Goal: Find specific page/section: Find specific page/section

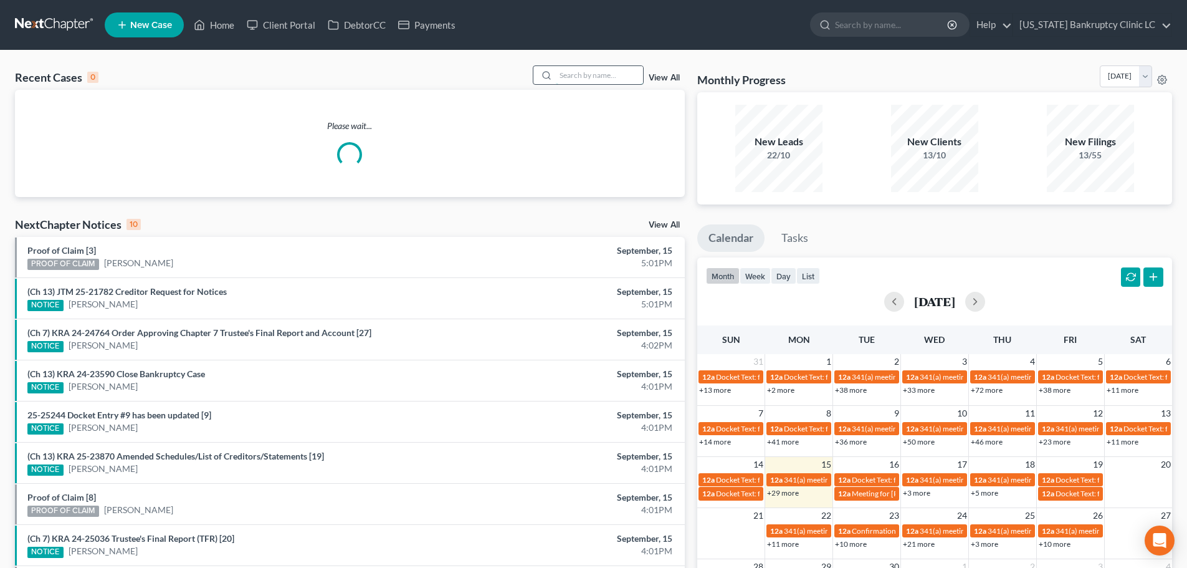
click at [582, 72] on input "search" at bounding box center [599, 75] width 87 height 18
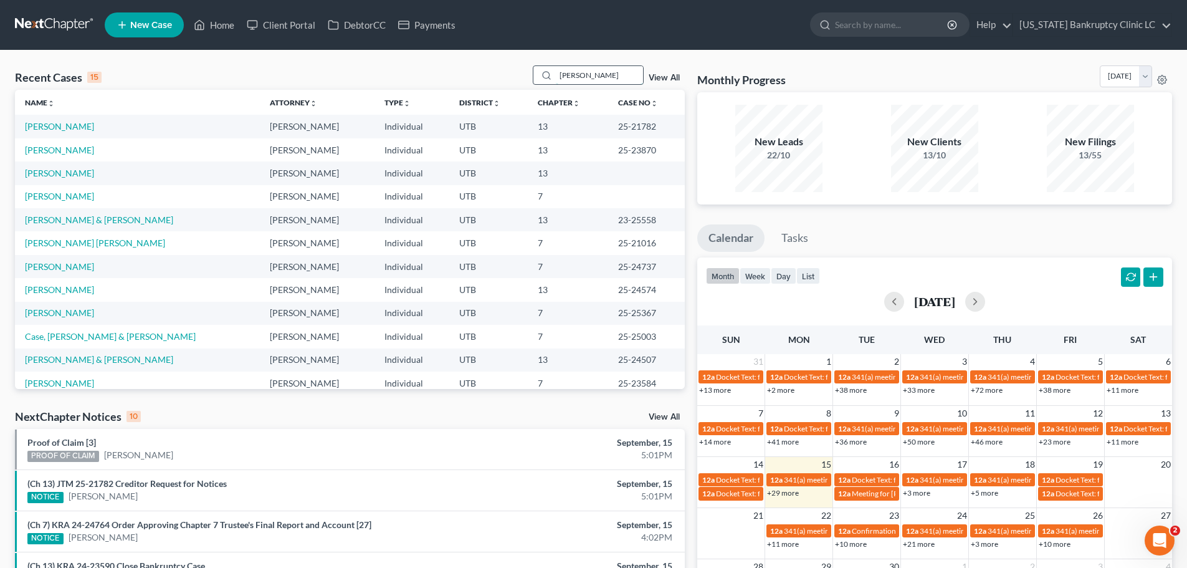
type input "[PERSON_NAME]"
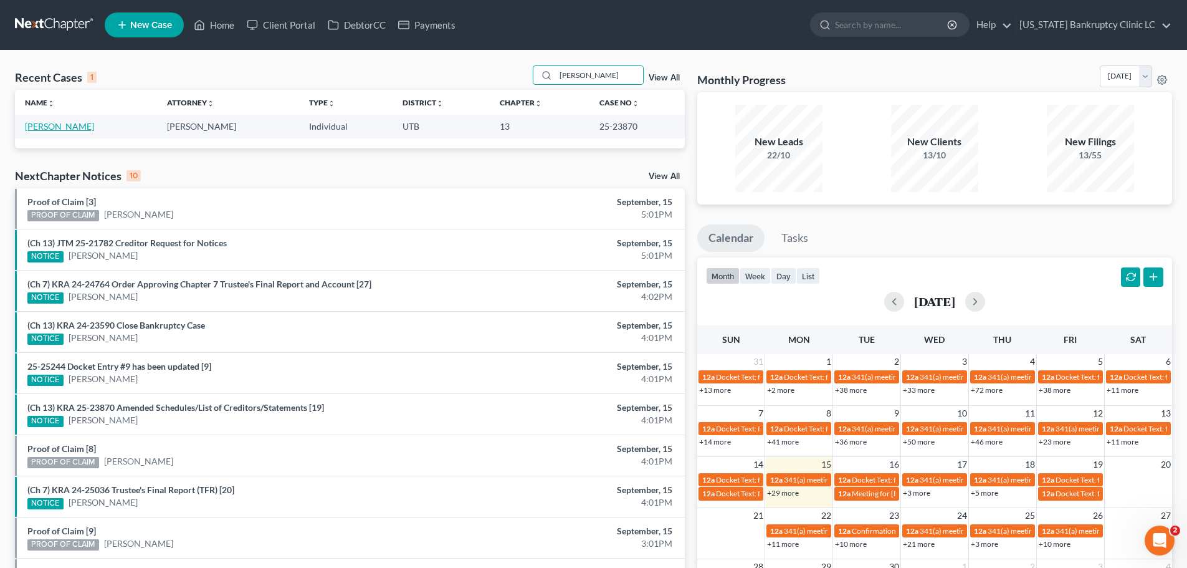
click at [65, 126] on link "[PERSON_NAME]" at bounding box center [59, 126] width 69 height 11
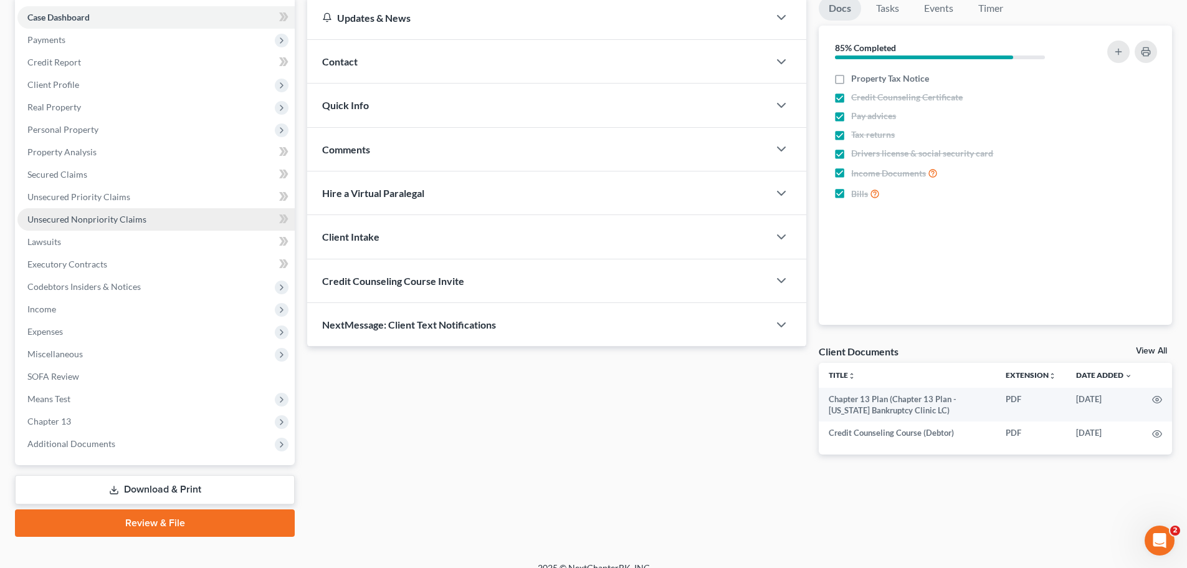
scroll to position [125, 0]
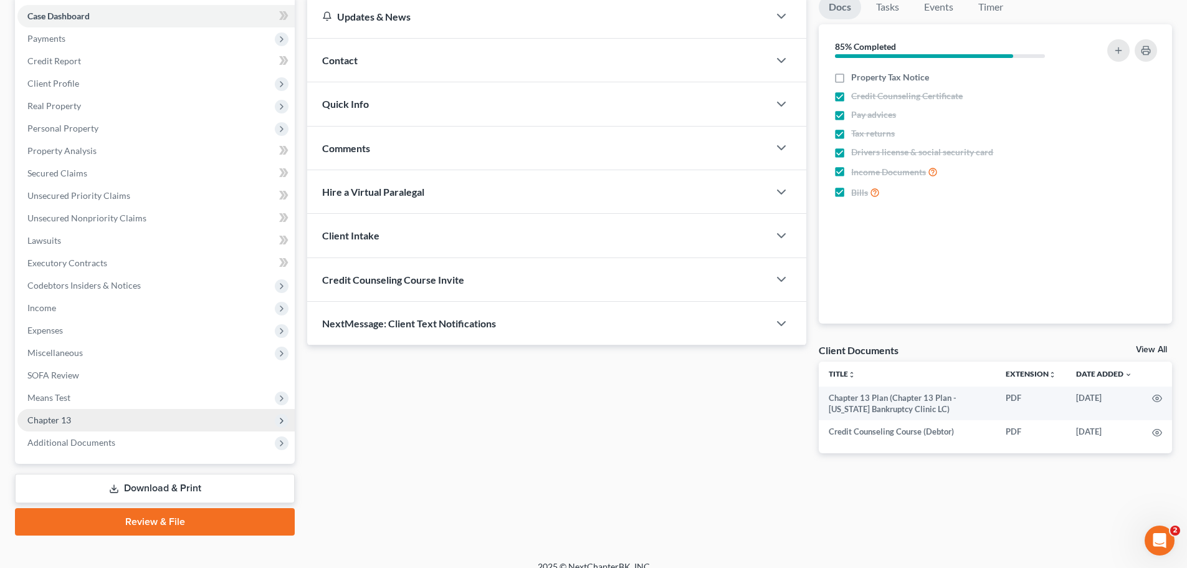
click at [132, 428] on span "Chapter 13" at bounding box center [155, 420] width 277 height 22
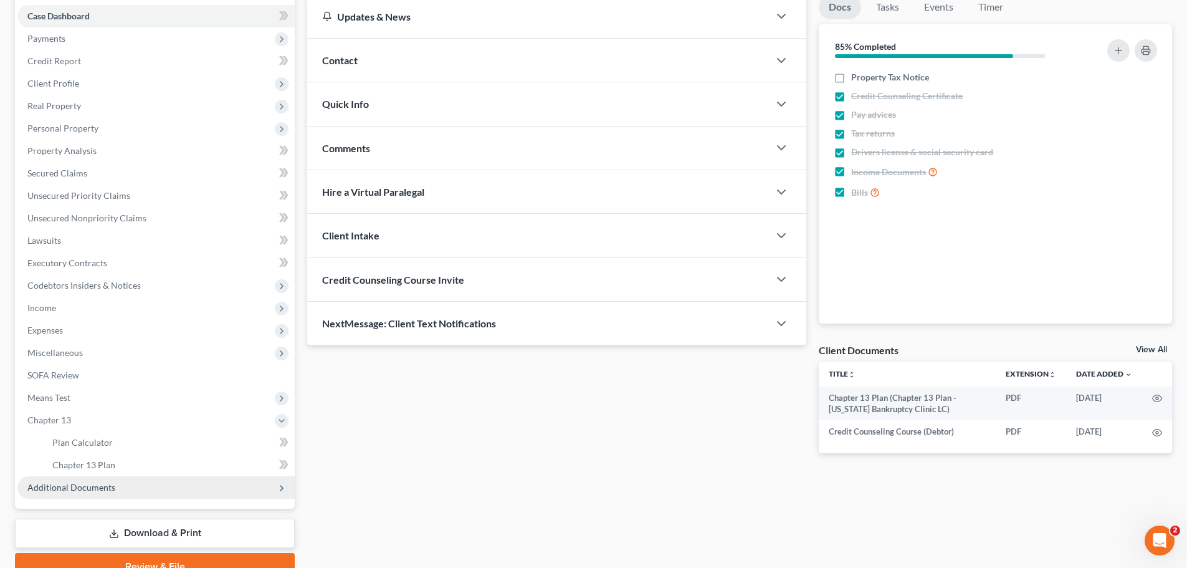
click at [103, 491] on span "Additional Documents" at bounding box center [71, 487] width 88 height 11
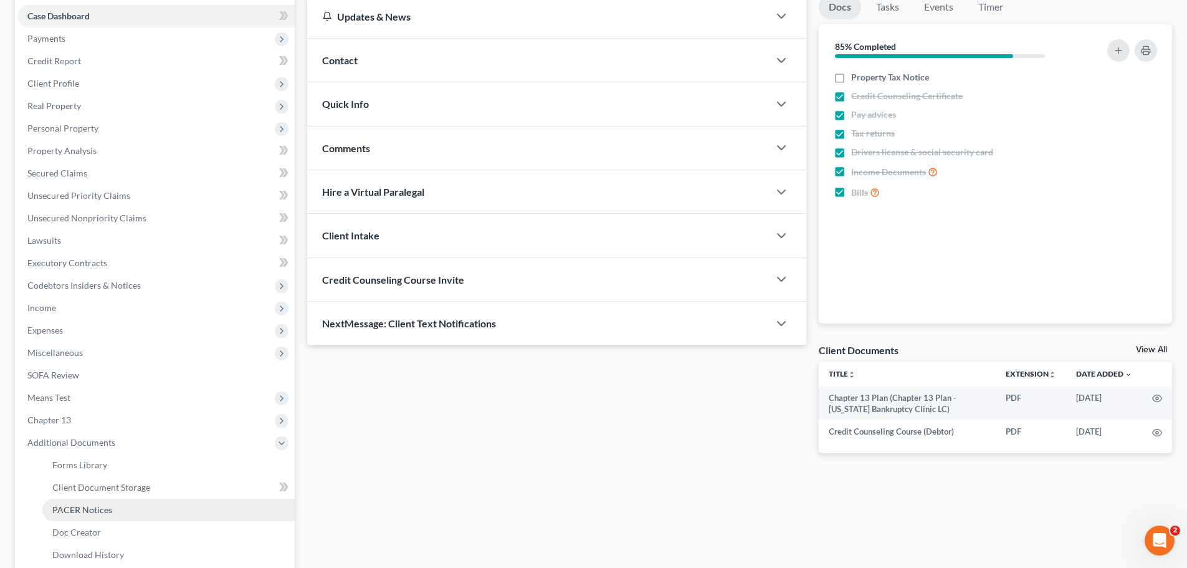
click at [102, 515] on link "PACER Notices" at bounding box center [168, 510] width 252 height 22
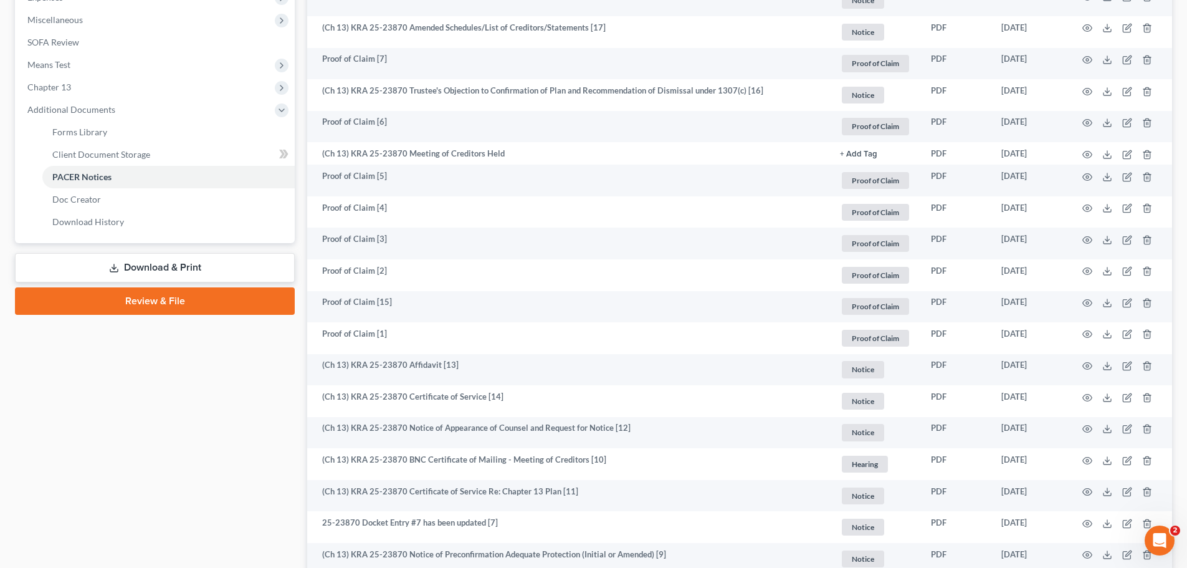
scroll to position [499, 0]
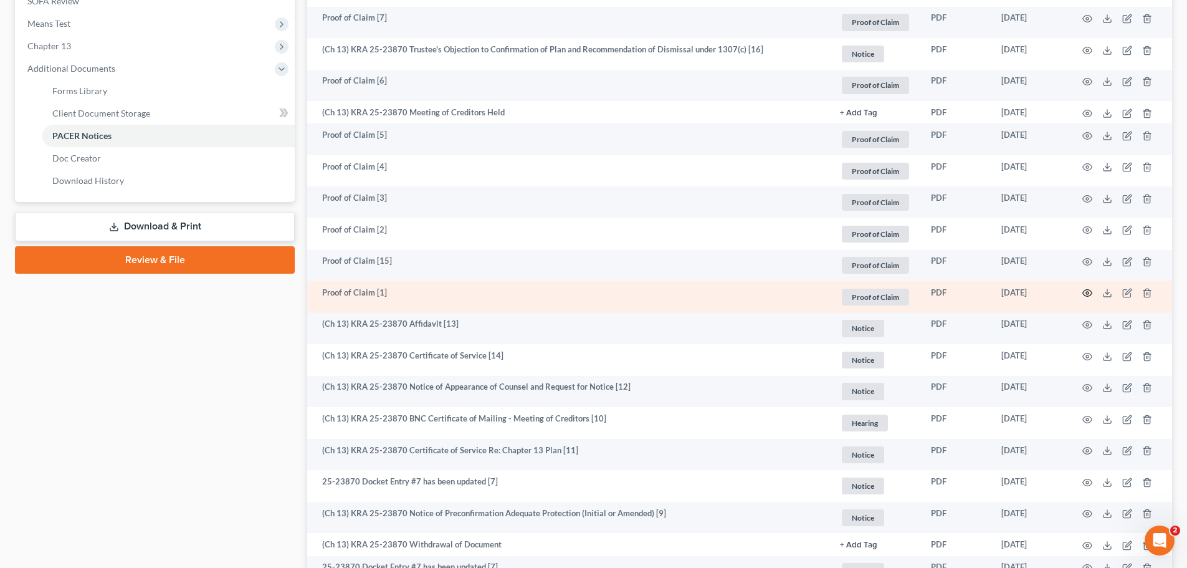
click at [1087, 292] on icon "button" at bounding box center [1088, 293] width 10 height 10
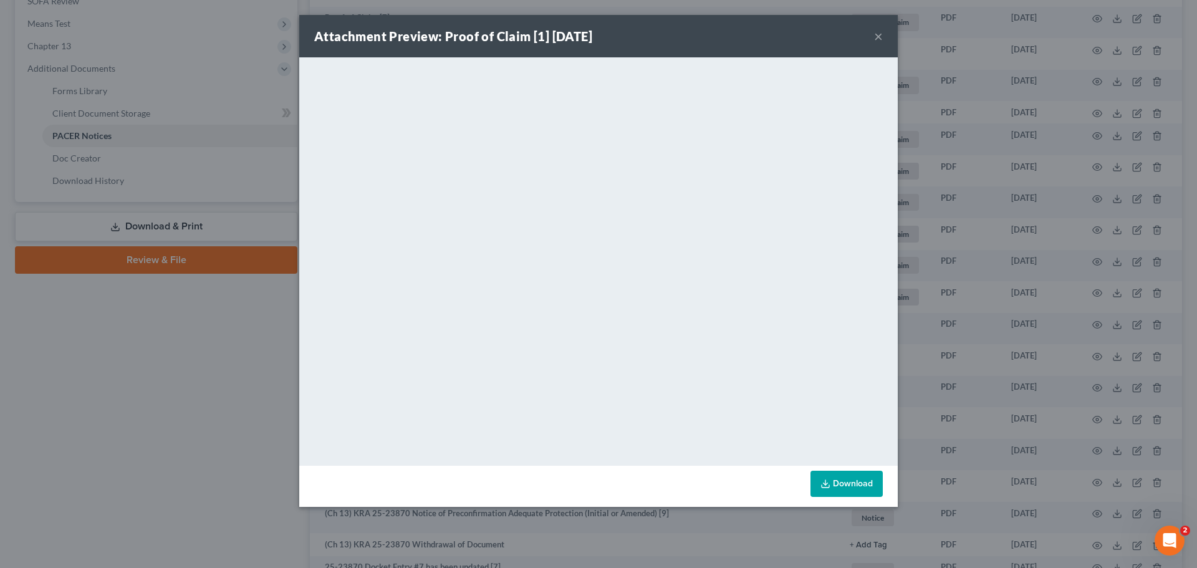
click at [881, 37] on button "×" at bounding box center [878, 36] width 9 height 15
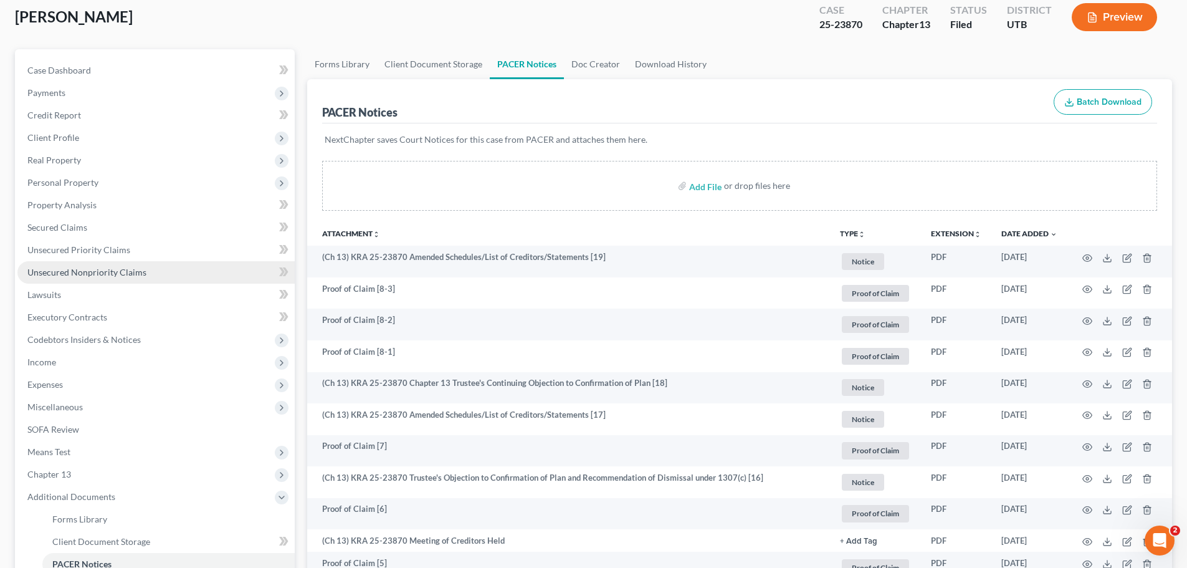
scroll to position [0, 0]
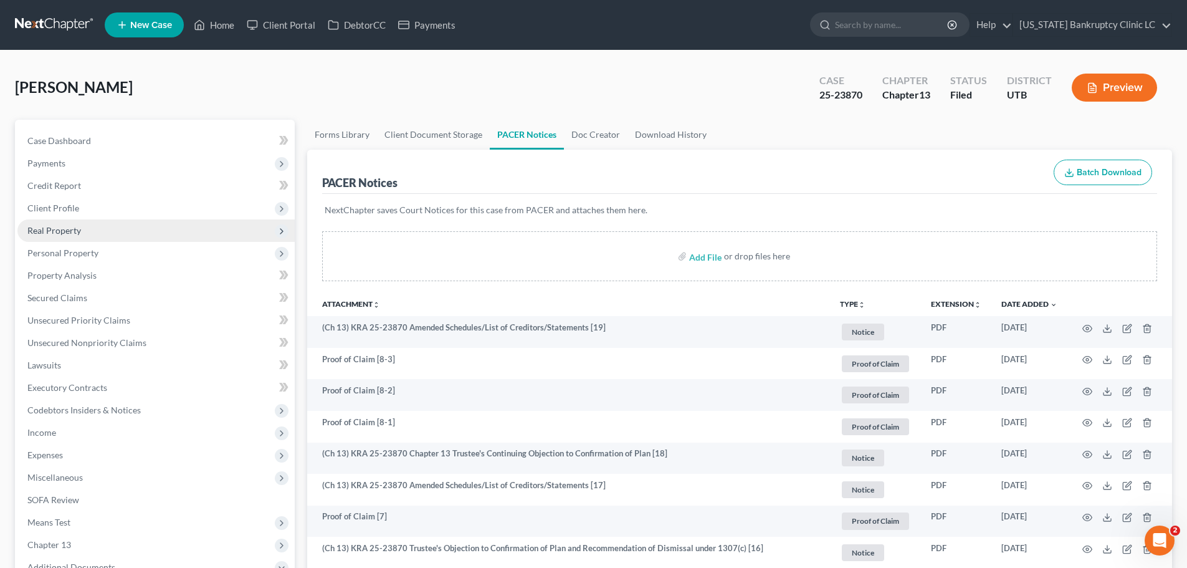
click at [122, 236] on span "Real Property" at bounding box center [155, 230] width 277 height 22
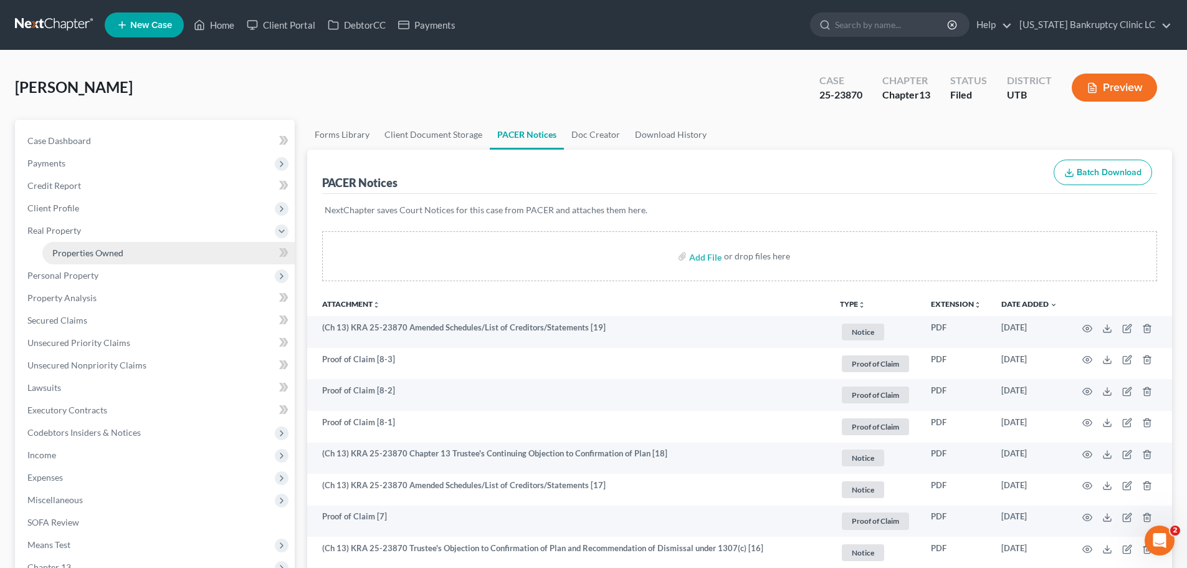
click at [121, 254] on span "Properties Owned" at bounding box center [87, 252] width 71 height 11
